Goal: Task Accomplishment & Management: Manage account settings

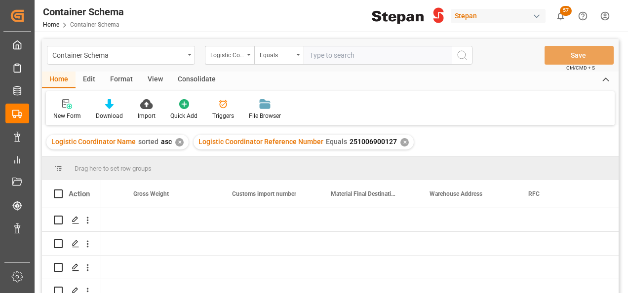
scroll to position [0, 4422]
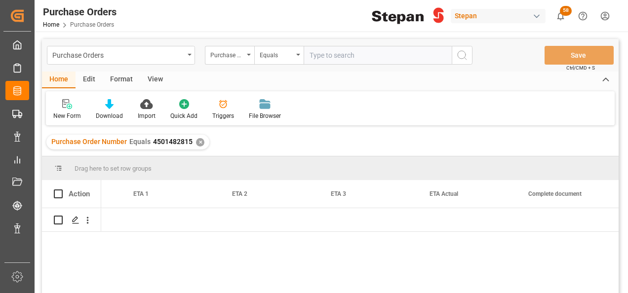
scroll to position [0, 1362]
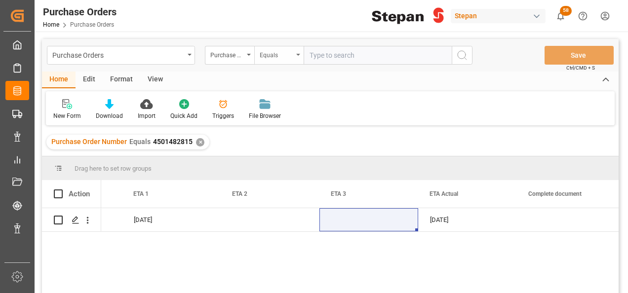
click at [299, 58] on div "Equals" at bounding box center [278, 55] width 49 height 19
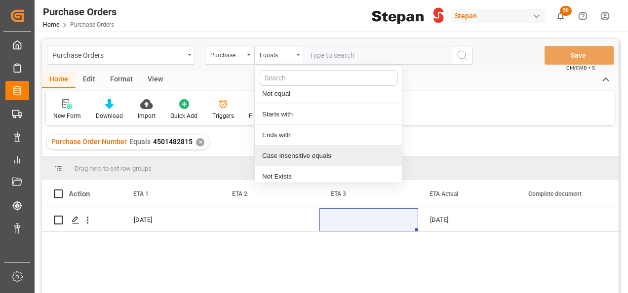
scroll to position [72, 0]
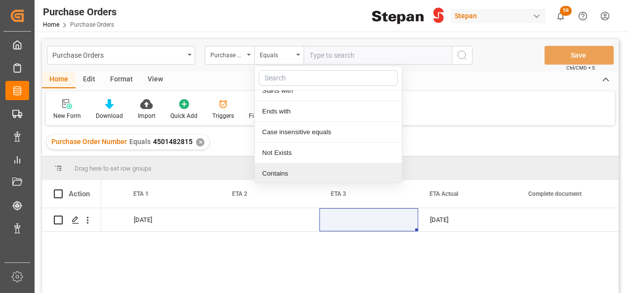
drag, startPoint x: 291, startPoint y: 171, endPoint x: 313, endPoint y: 139, distance: 38.3
click at [290, 171] on div "Contains" at bounding box center [328, 173] width 147 height 21
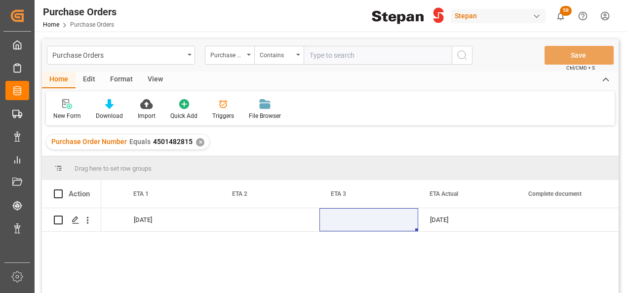
paste input "4501463300"
type input "4501463300,45014633001"
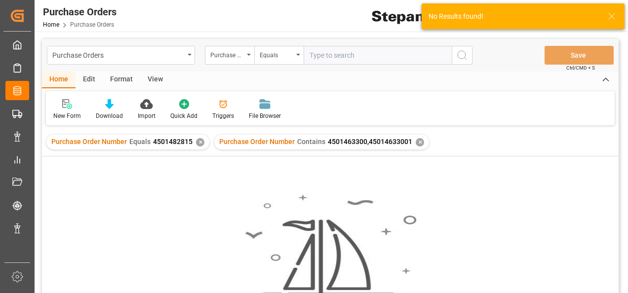
click at [199, 143] on div "✕" at bounding box center [200, 142] width 8 height 8
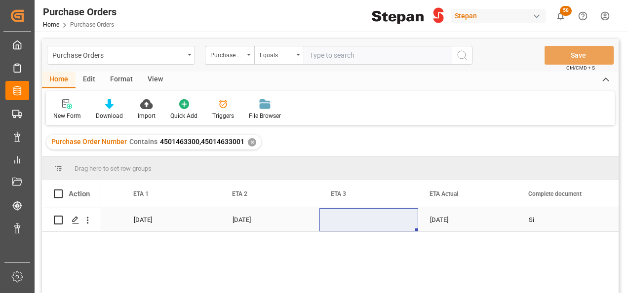
click at [211, 217] on div "[DATE]" at bounding box center [171, 219] width 99 height 23
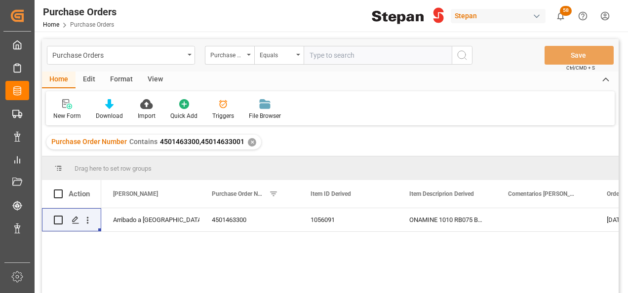
click at [324, 56] on input "text" at bounding box center [378, 55] width 148 height 19
paste input "4501463300"
type input "4501463301"
click at [249, 139] on div "✕" at bounding box center [252, 142] width 8 height 8
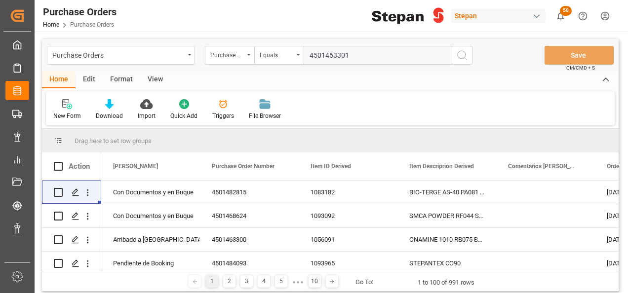
click at [465, 57] on icon "search button" at bounding box center [462, 55] width 12 height 12
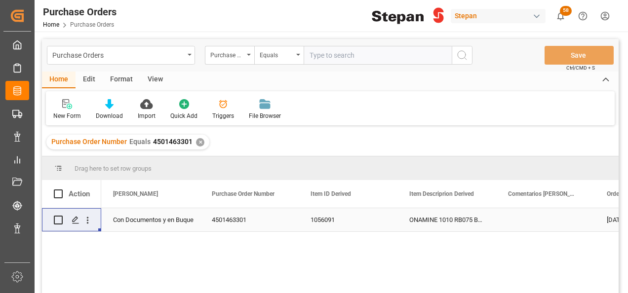
click at [155, 214] on div "Con Documentos y en Buque" at bounding box center [150, 220] width 75 height 23
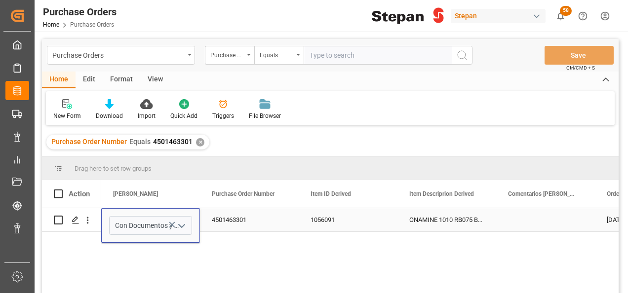
click at [187, 221] on icon "open menu" at bounding box center [182, 226] width 12 height 12
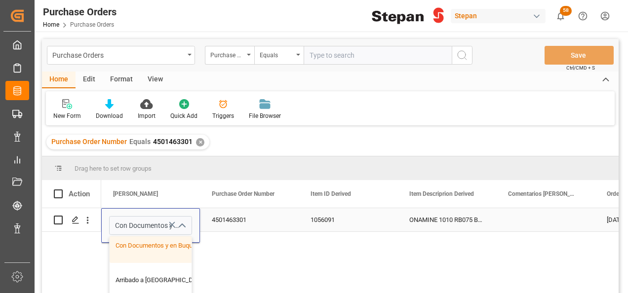
scroll to position [99, 0]
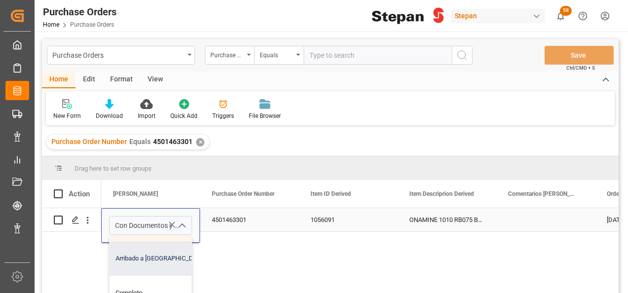
click at [141, 258] on div "Arribado a [GEOGRAPHIC_DATA]" at bounding box center [161, 258] width 102 height 35
type input "Arribado a [GEOGRAPHIC_DATA]"
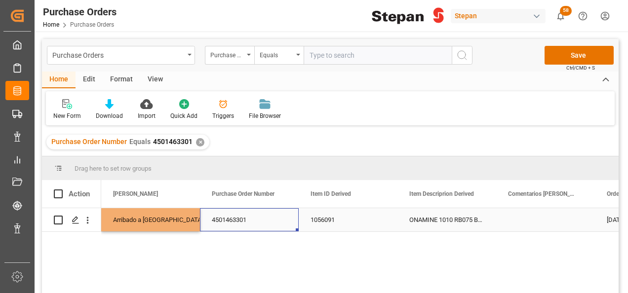
click at [263, 224] on div "4501463301" at bounding box center [249, 219] width 99 height 23
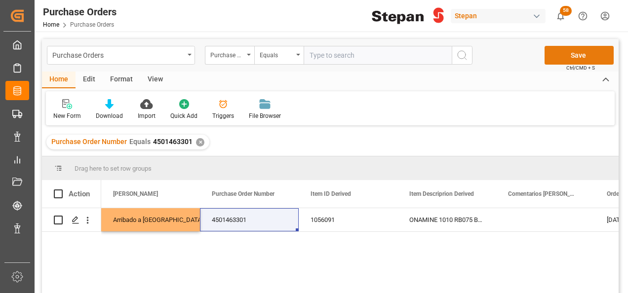
click at [577, 58] on button "Save" at bounding box center [578, 55] width 69 height 19
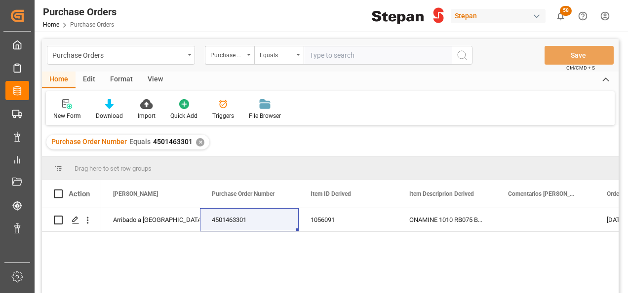
click at [200, 146] on div "✕" at bounding box center [200, 142] width 8 height 8
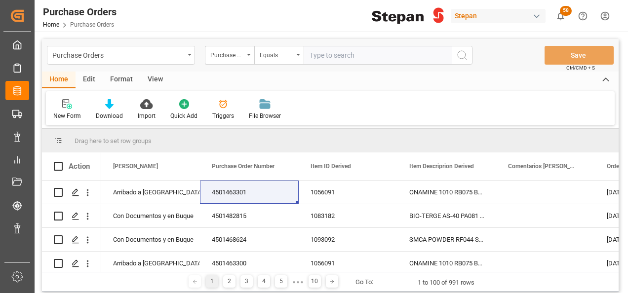
click at [296, 56] on div "Equals" at bounding box center [278, 55] width 49 height 19
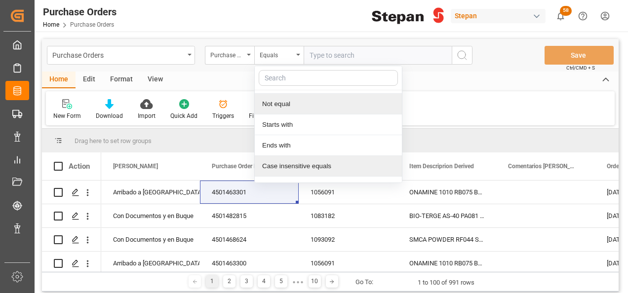
scroll to position [72, 0]
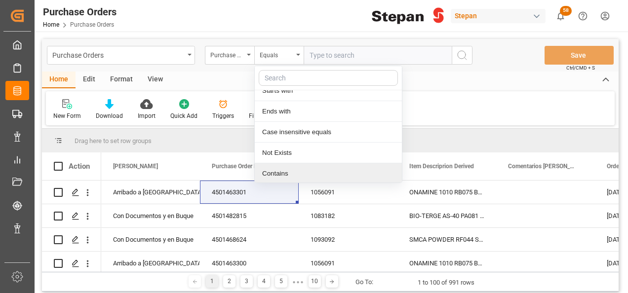
click at [278, 168] on div "Contains" at bounding box center [328, 173] width 147 height 21
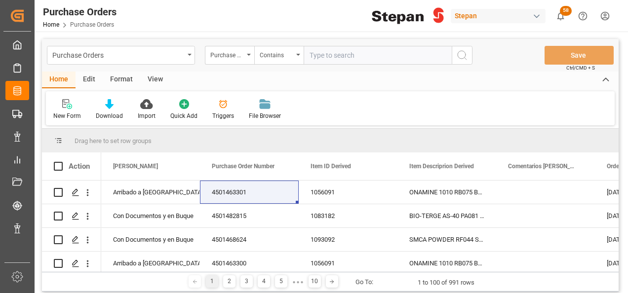
paste input "4501468620 4501468589 4501468590"
click at [389, 52] on input "4501468620 4501468589 4501468590" at bounding box center [378, 55] width 148 height 19
click at [352, 53] on input "4501468620 4501468589,4501468590" at bounding box center [378, 55] width 148 height 19
drag, startPoint x: 347, startPoint y: 56, endPoint x: 393, endPoint y: 58, distance: 47.0
click at [347, 56] on input "4501468620 4501468589,4501468590" at bounding box center [378, 55] width 148 height 19
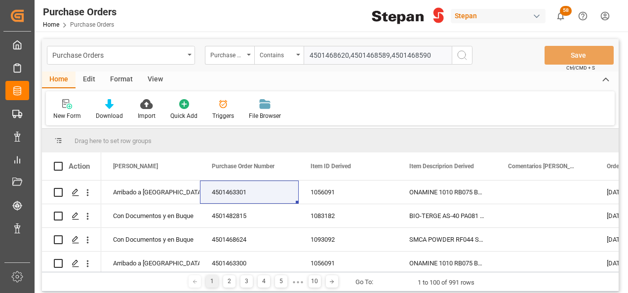
type input "4501468620,4501468589,4501468590"
click at [461, 51] on icon "search button" at bounding box center [462, 55] width 12 height 12
